Goal: Transaction & Acquisition: Purchase product/service

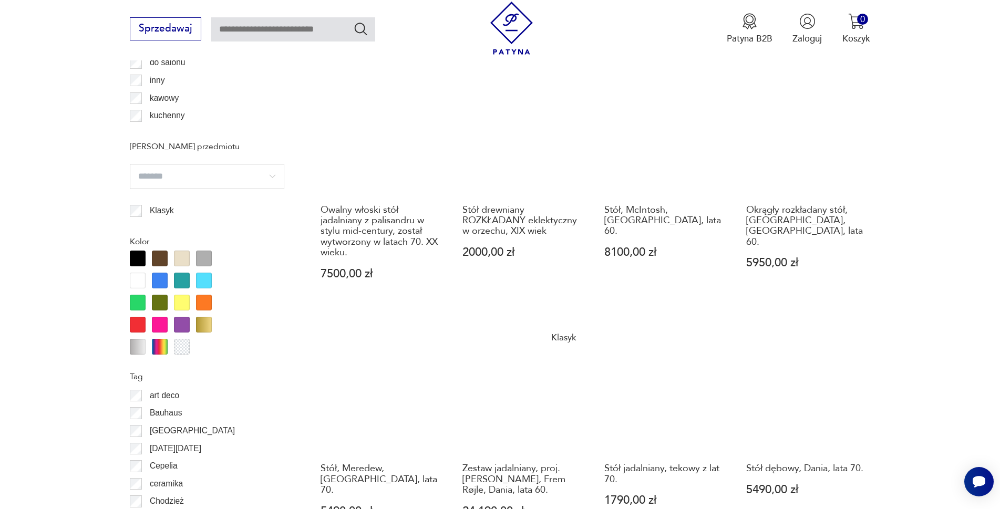
scroll to position [1092, 0]
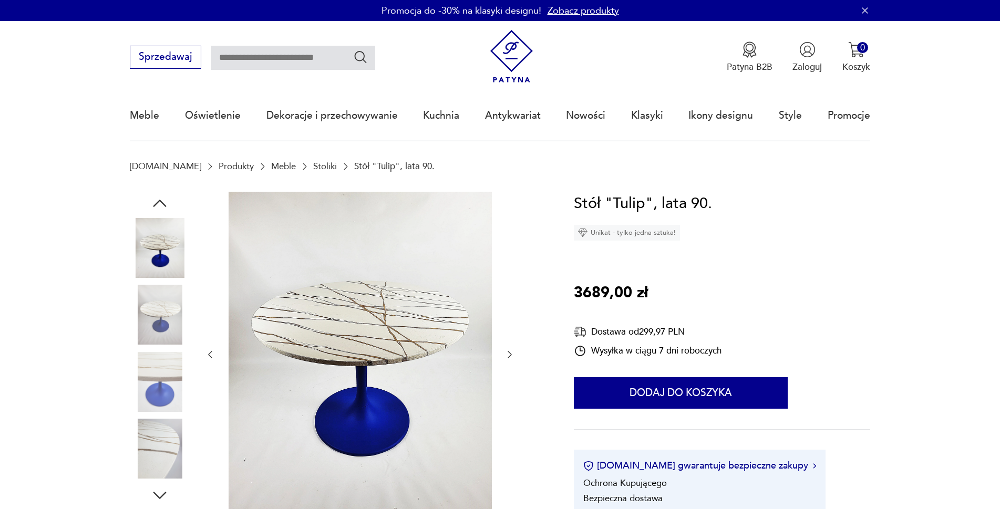
click at [510, 354] on icon "button" at bounding box center [509, 354] width 11 height 11
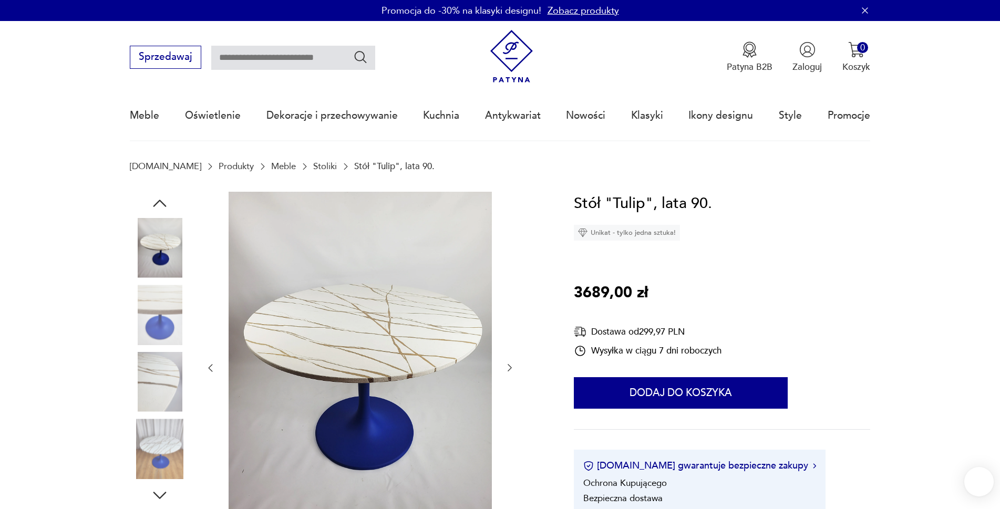
click at [505, 350] on div at bounding box center [360, 368] width 310 height 353
click at [513, 370] on icon "button" at bounding box center [509, 367] width 11 height 11
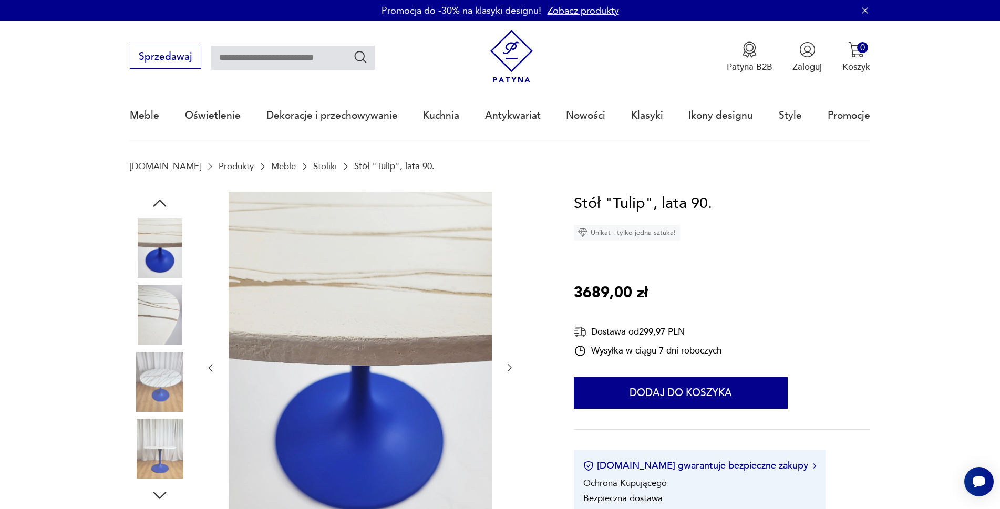
click at [507, 366] on icon "button" at bounding box center [509, 367] width 11 height 11
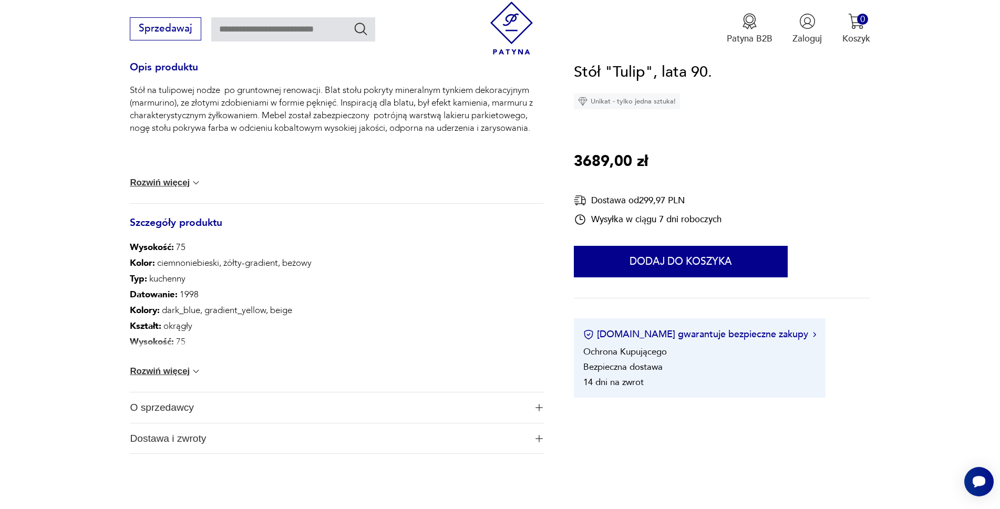
scroll to position [525, 0]
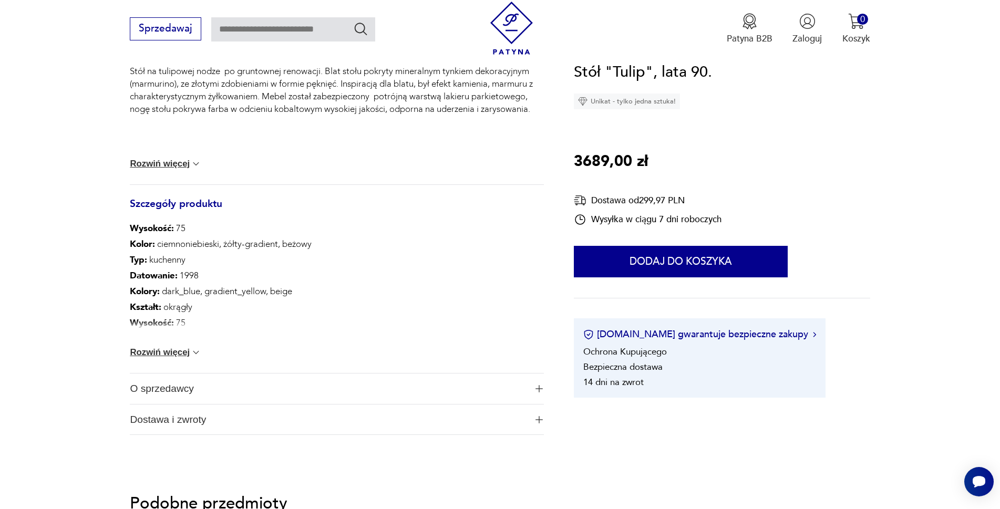
drag, startPoint x: 162, startPoint y: 352, endPoint x: 229, endPoint y: 348, distance: 66.3
click at [162, 352] on button "Rozwiń więcej" at bounding box center [165, 352] width 71 height 11
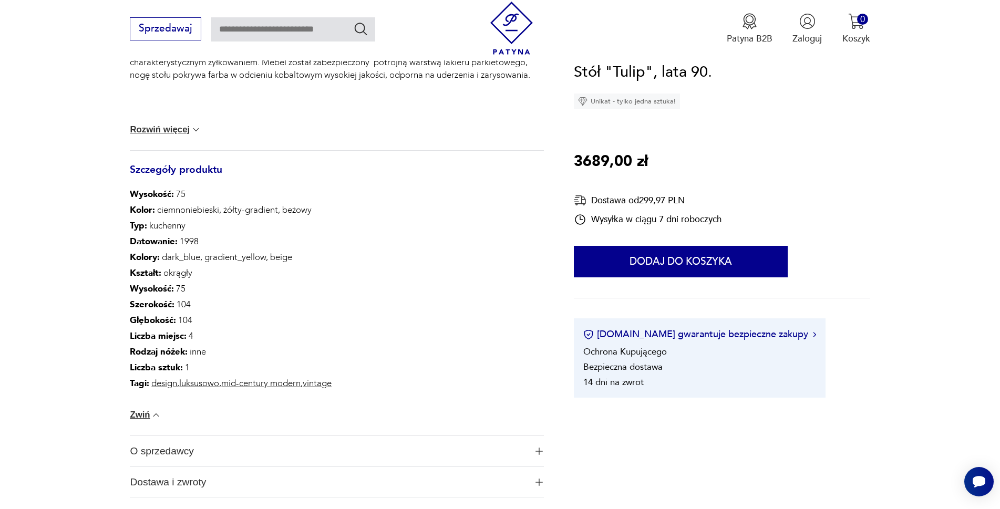
scroll to position [578, 0]
